Goal: Information Seeking & Learning: Check status

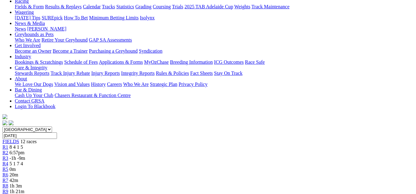
scroll to position [86, 0]
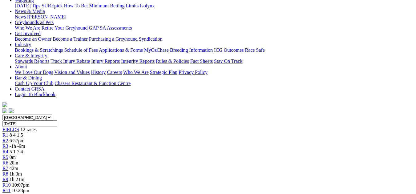
click at [93, 138] on div "R2 6:57pm" at bounding box center [207, 141] width 411 height 6
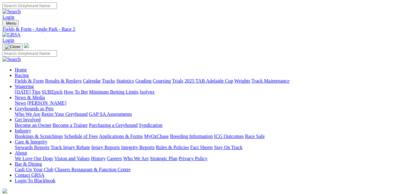
click at [72, 78] on link "Results & Replays" at bounding box center [63, 80] width 37 height 5
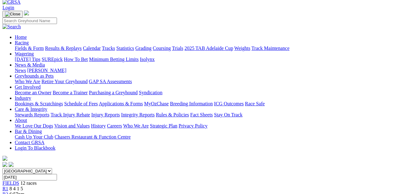
scroll to position [8, 0]
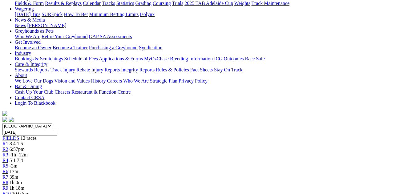
scroll to position [78, 0]
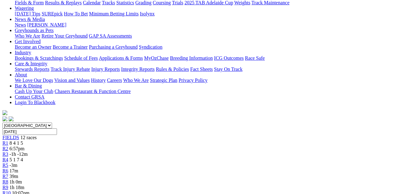
click at [18, 163] on span "-3m" at bounding box center [14, 165] width 8 height 5
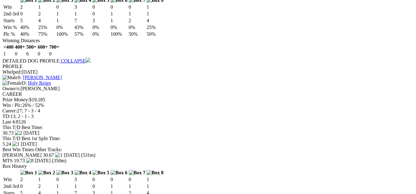
scroll to position [752, 0]
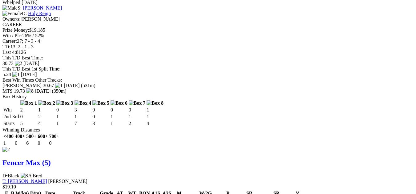
drag, startPoint x: 315, startPoint y: 124, endPoint x: 334, endPoint y: 162, distance: 42.8
drag, startPoint x: 236, startPoint y: 167, endPoint x: 319, endPoint y: 146, distance: 85.4
drag, startPoint x: 319, startPoint y: 146, endPoint x: 364, endPoint y: 129, distance: 48.0
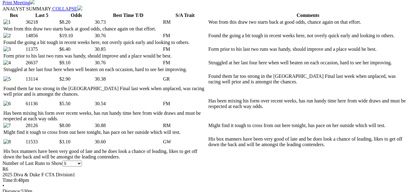
scroll to position [318, 0]
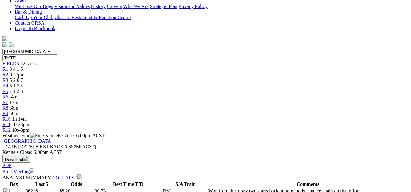
scroll to position [160, 0]
